Goal: Manage account settings: Manage account settings

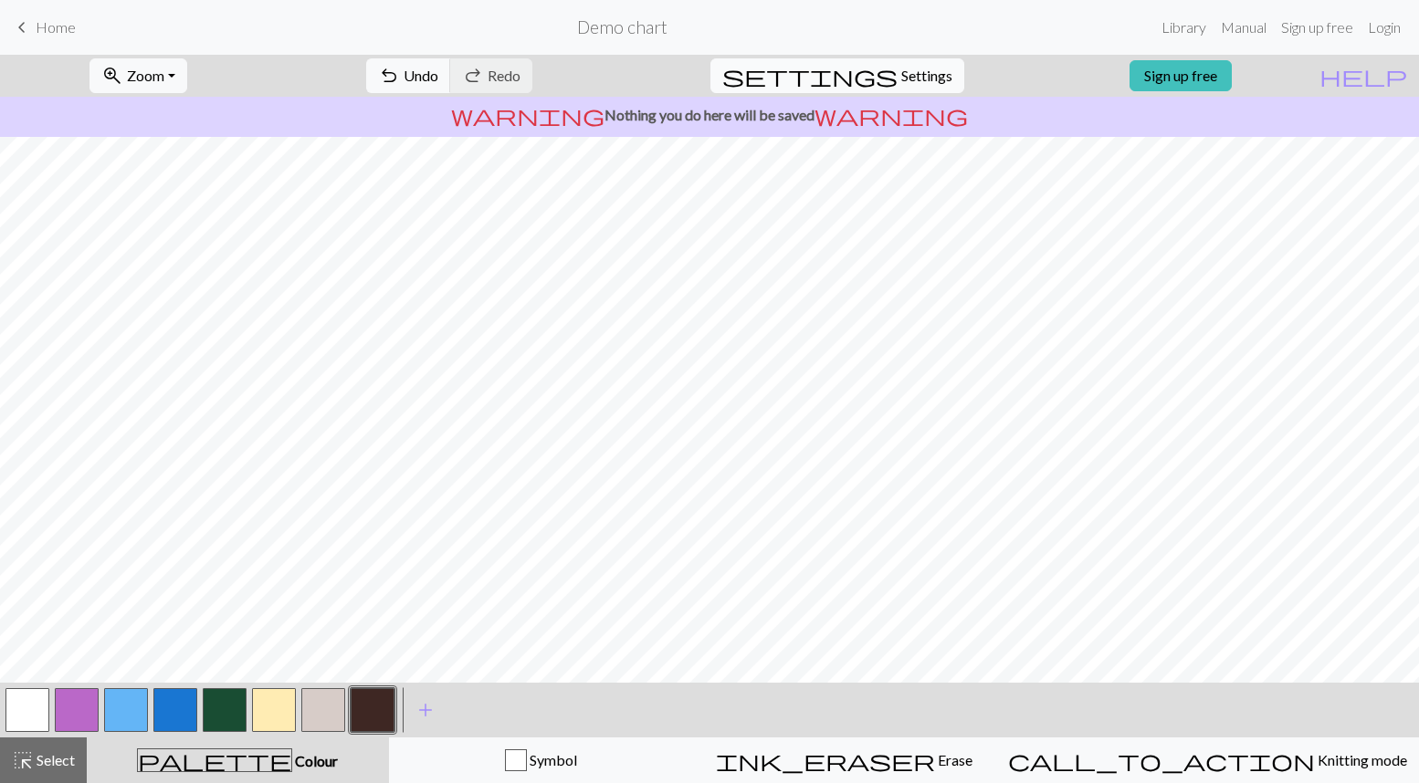
click at [907, 68] on span "Settings" at bounding box center [926, 76] width 51 height 22
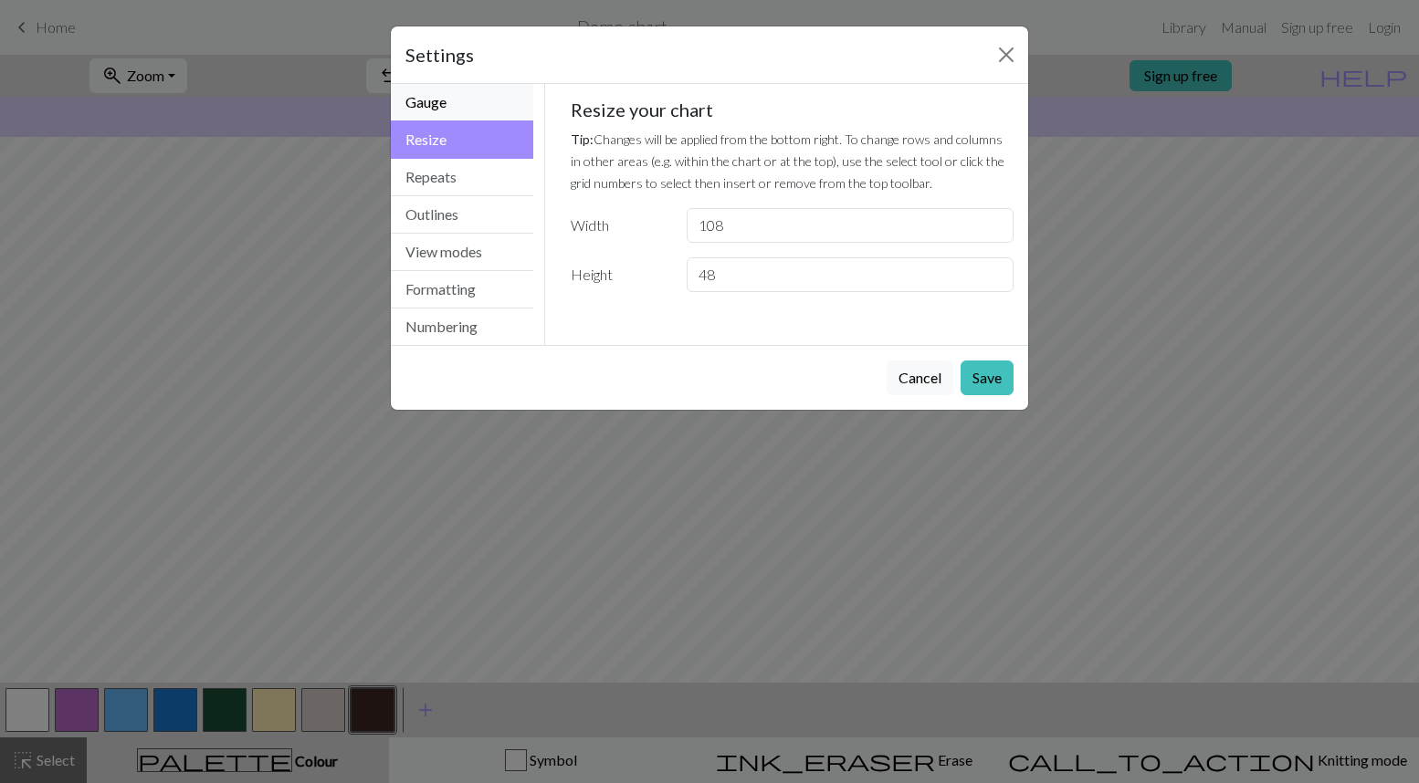
click at [456, 110] on button "Gauge" at bounding box center [462, 102] width 142 height 37
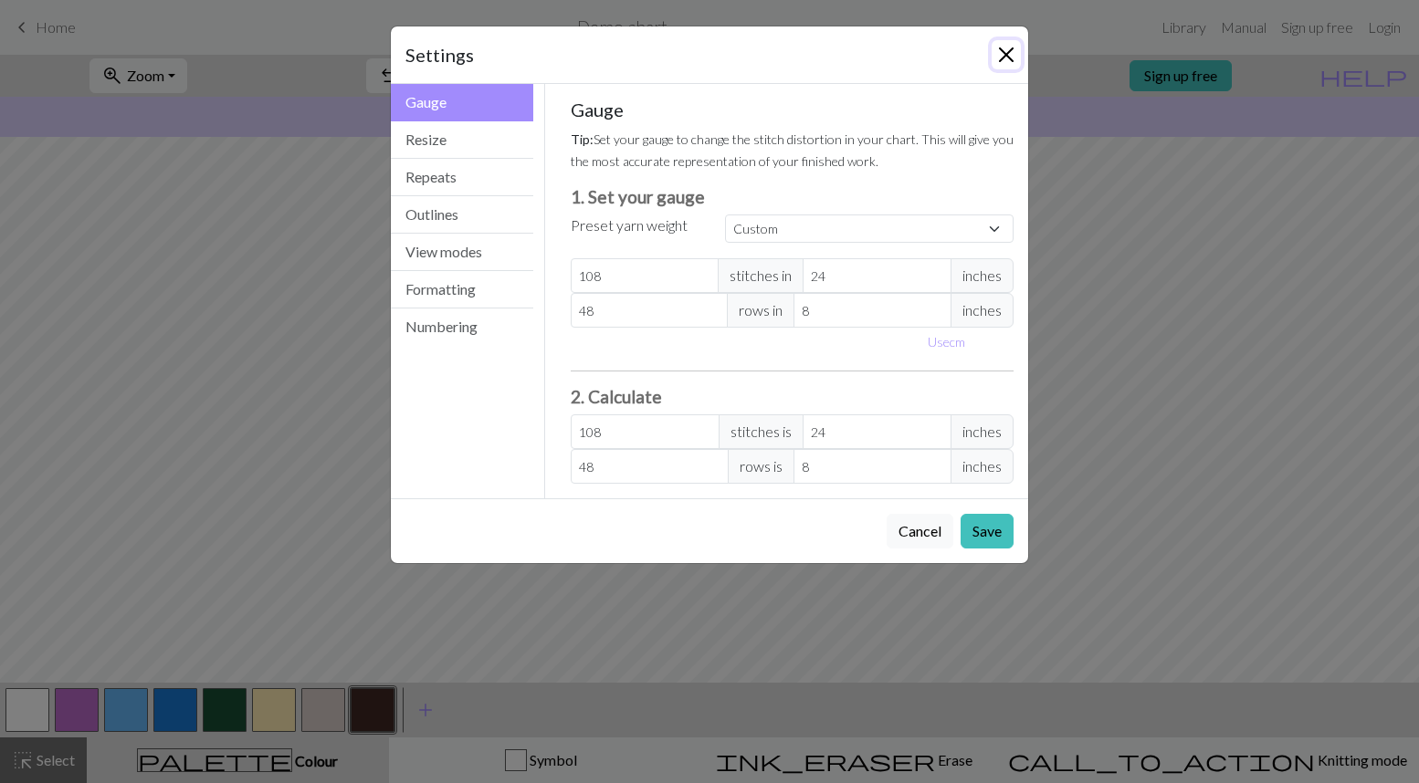
click at [1004, 57] on button "Close" at bounding box center [1005, 54] width 29 height 29
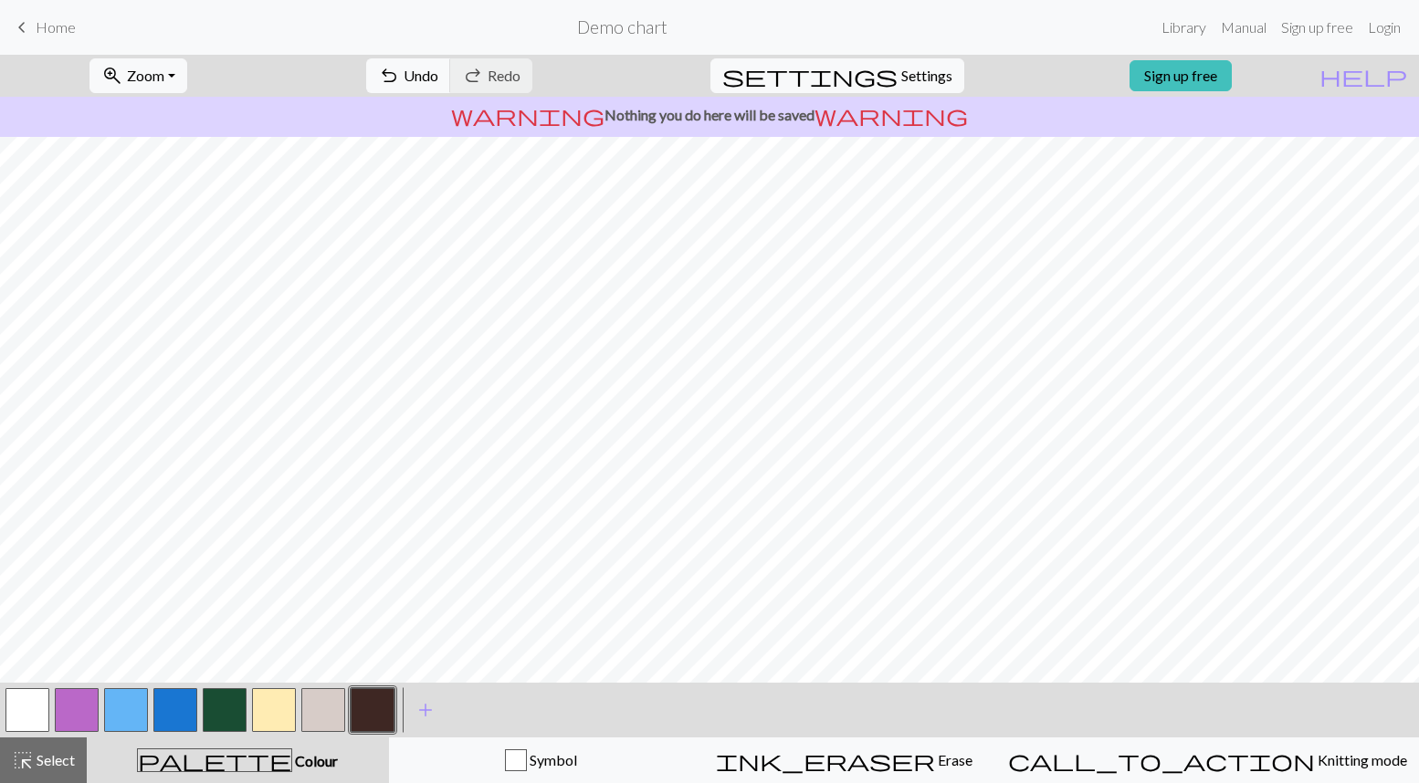
click at [143, 698] on button "button" at bounding box center [126, 710] width 44 height 44
click at [224, 717] on button "button" at bounding box center [225, 710] width 44 height 44
click at [127, 726] on button "button" at bounding box center [126, 710] width 44 height 44
click at [224, 714] on button "button" at bounding box center [225, 710] width 44 height 44
click at [139, 709] on button "button" at bounding box center [126, 710] width 44 height 44
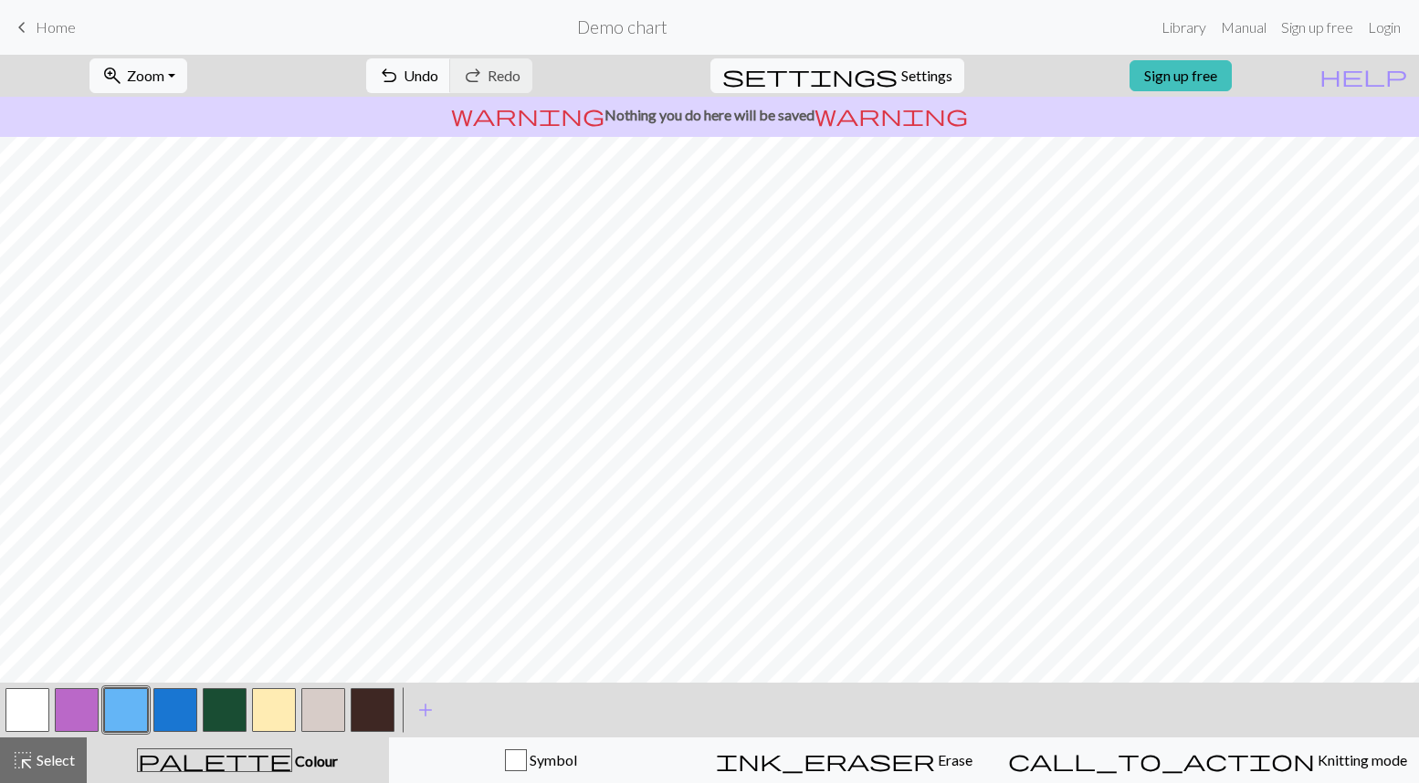
click at [223, 711] on button "button" at bounding box center [225, 710] width 44 height 44
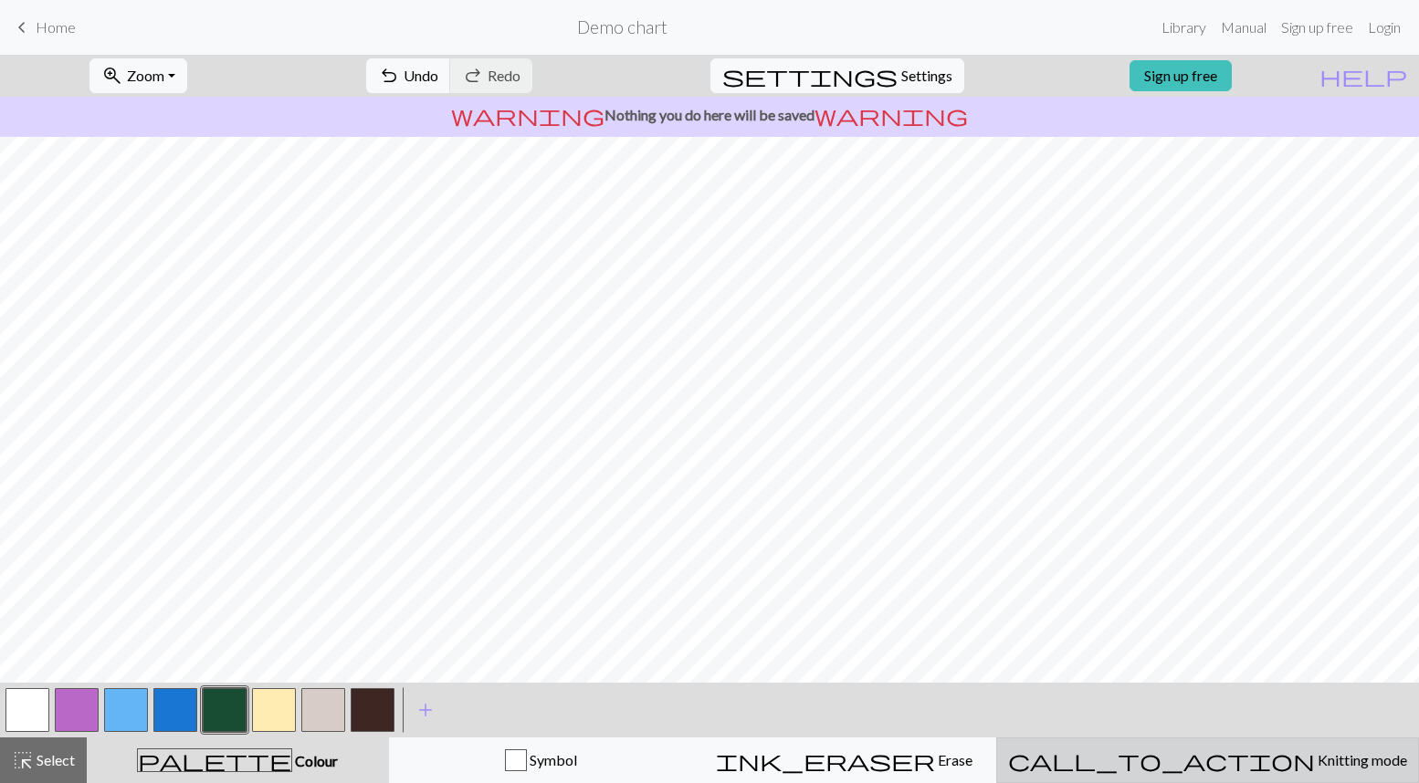
click at [1314, 759] on span "Knitting mode" at bounding box center [1360, 759] width 92 height 17
